Goal: Information Seeking & Learning: Learn about a topic

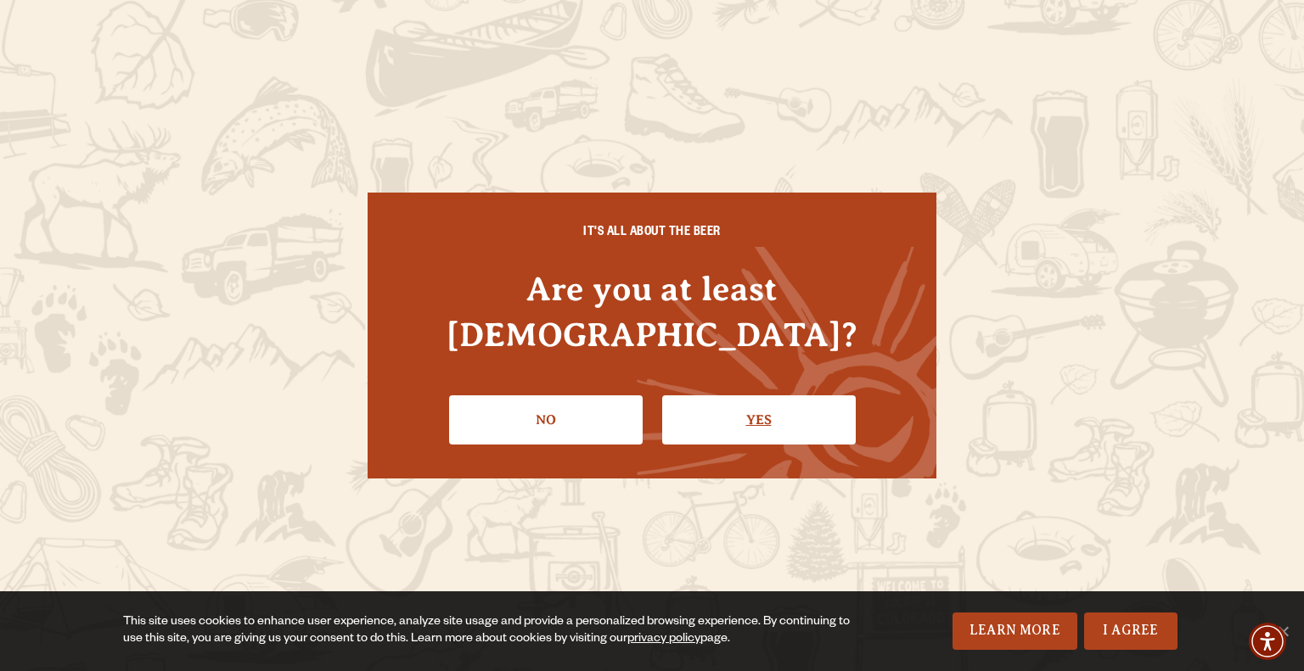
click at [746, 412] on link "Yes" at bounding box center [759, 420] width 194 height 49
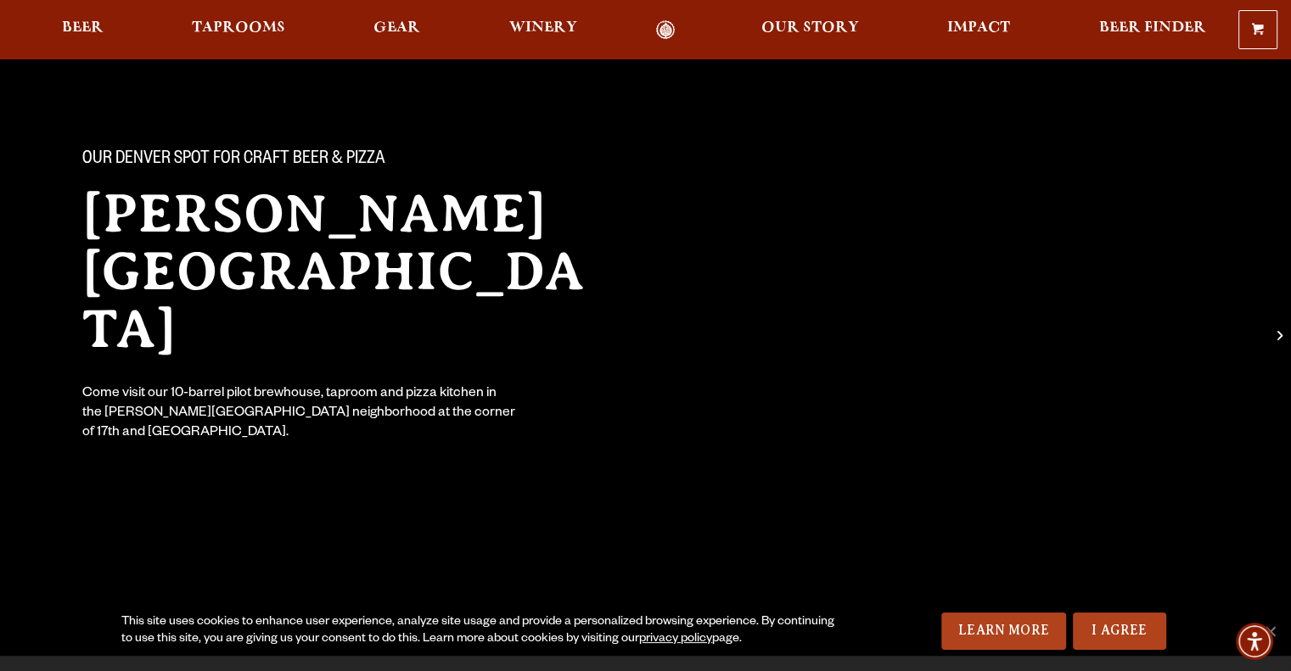
scroll to position [85, 0]
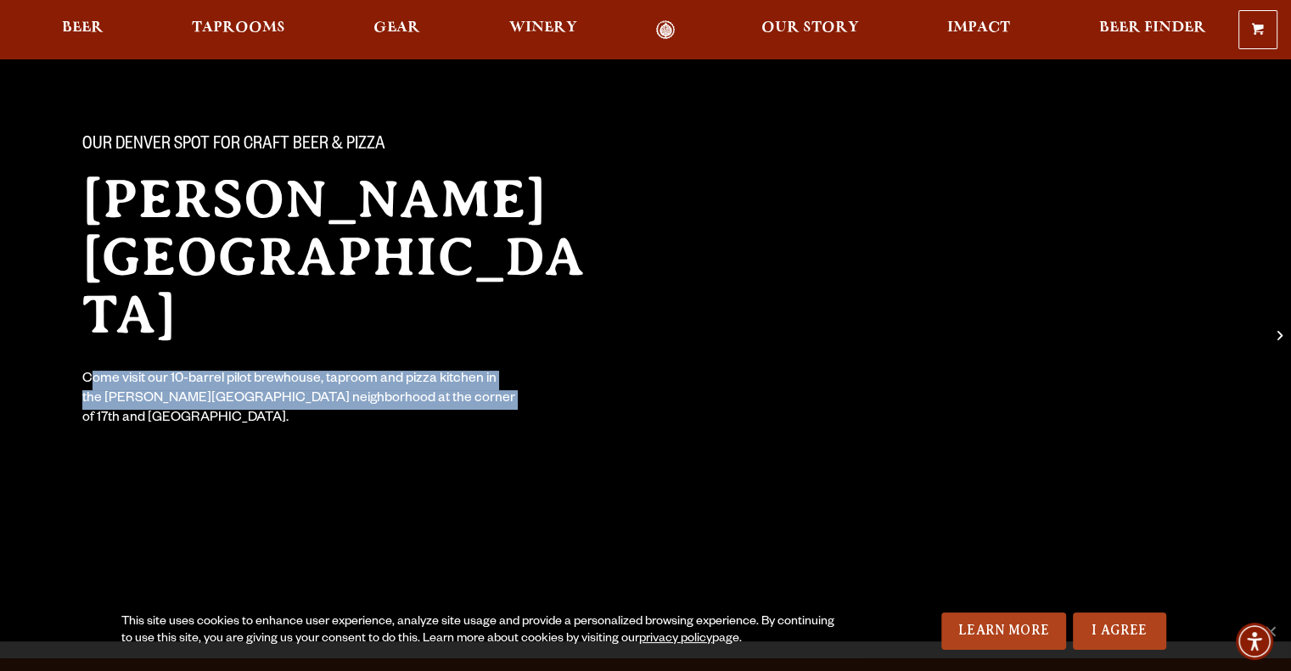
drag, startPoint x: 409, startPoint y: 344, endPoint x: 93, endPoint y: 327, distance: 317.1
click at [92, 371] on div "Come visit our 10-barrel pilot brewhouse, taproom and pizza kitchen in the [PER…" at bounding box center [299, 400] width 435 height 59
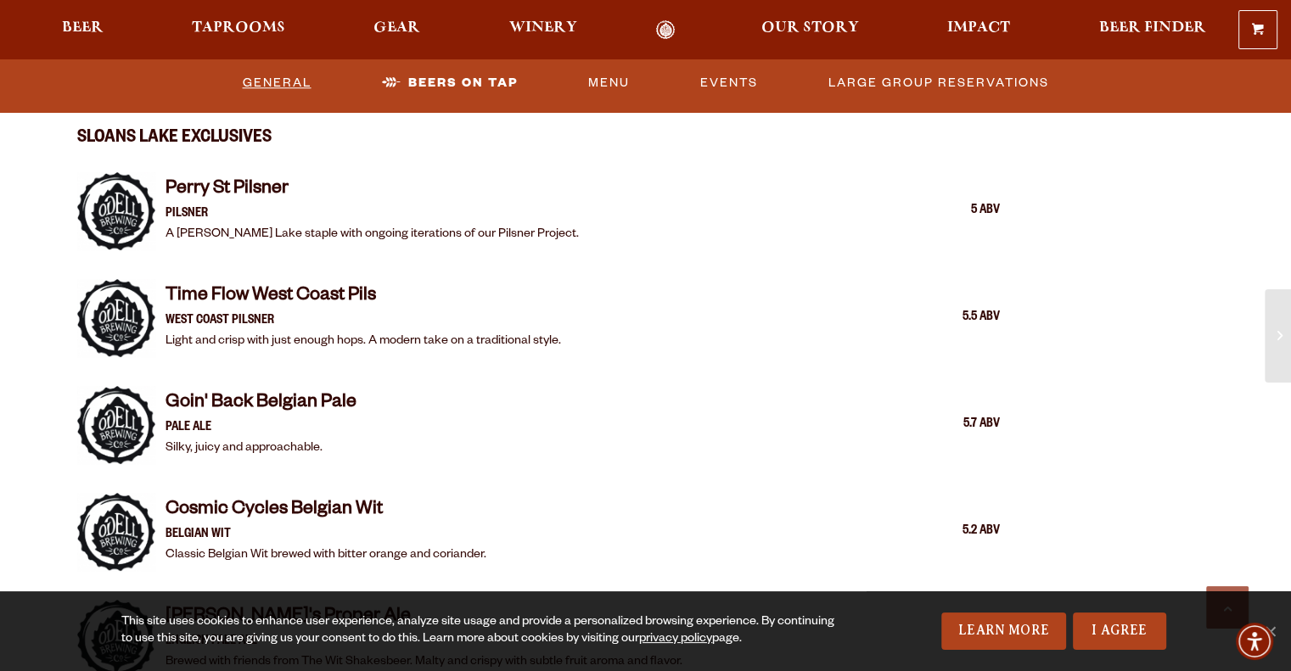
scroll to position [1782, 0]
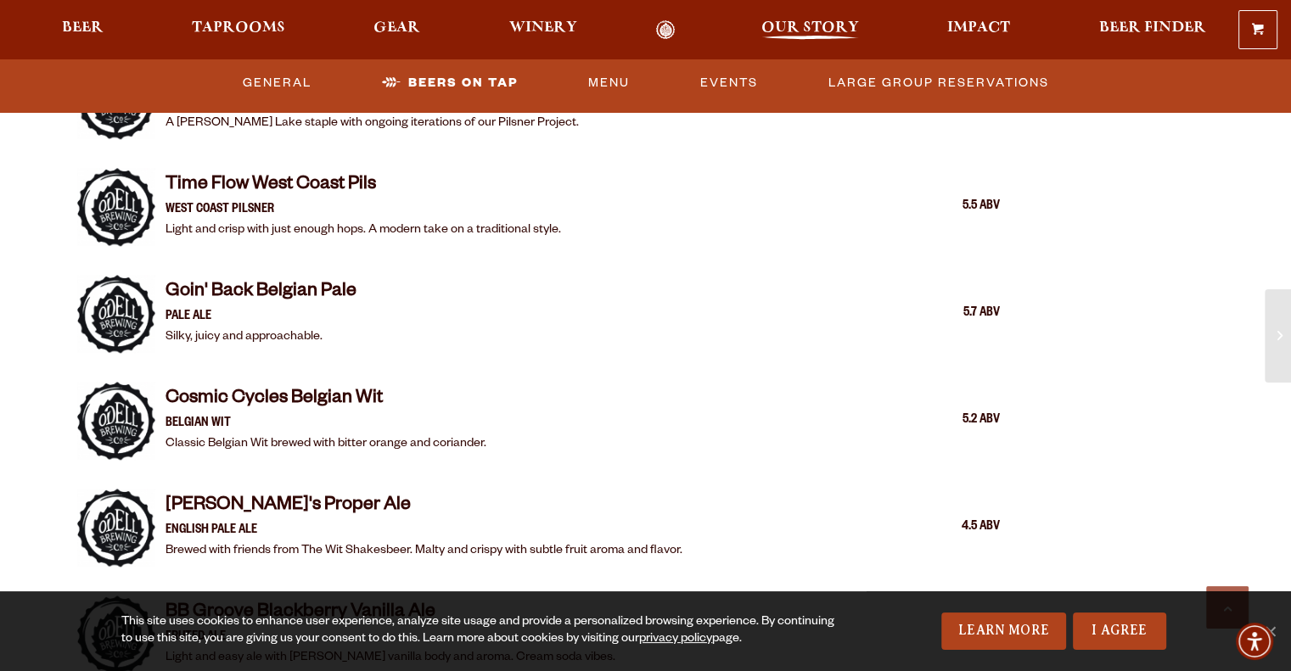
click at [828, 25] on span "Our Story" at bounding box center [810, 28] width 98 height 14
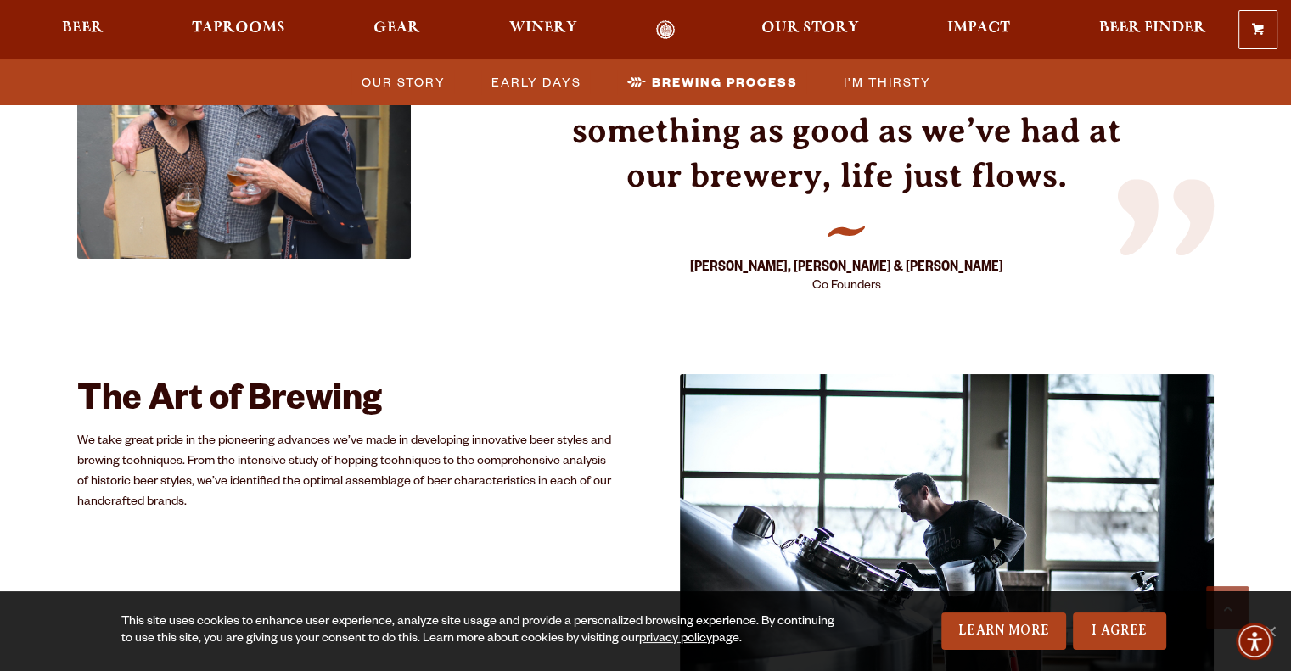
scroll to position [2971, 0]
